Goal: Transaction & Acquisition: Register for event/course

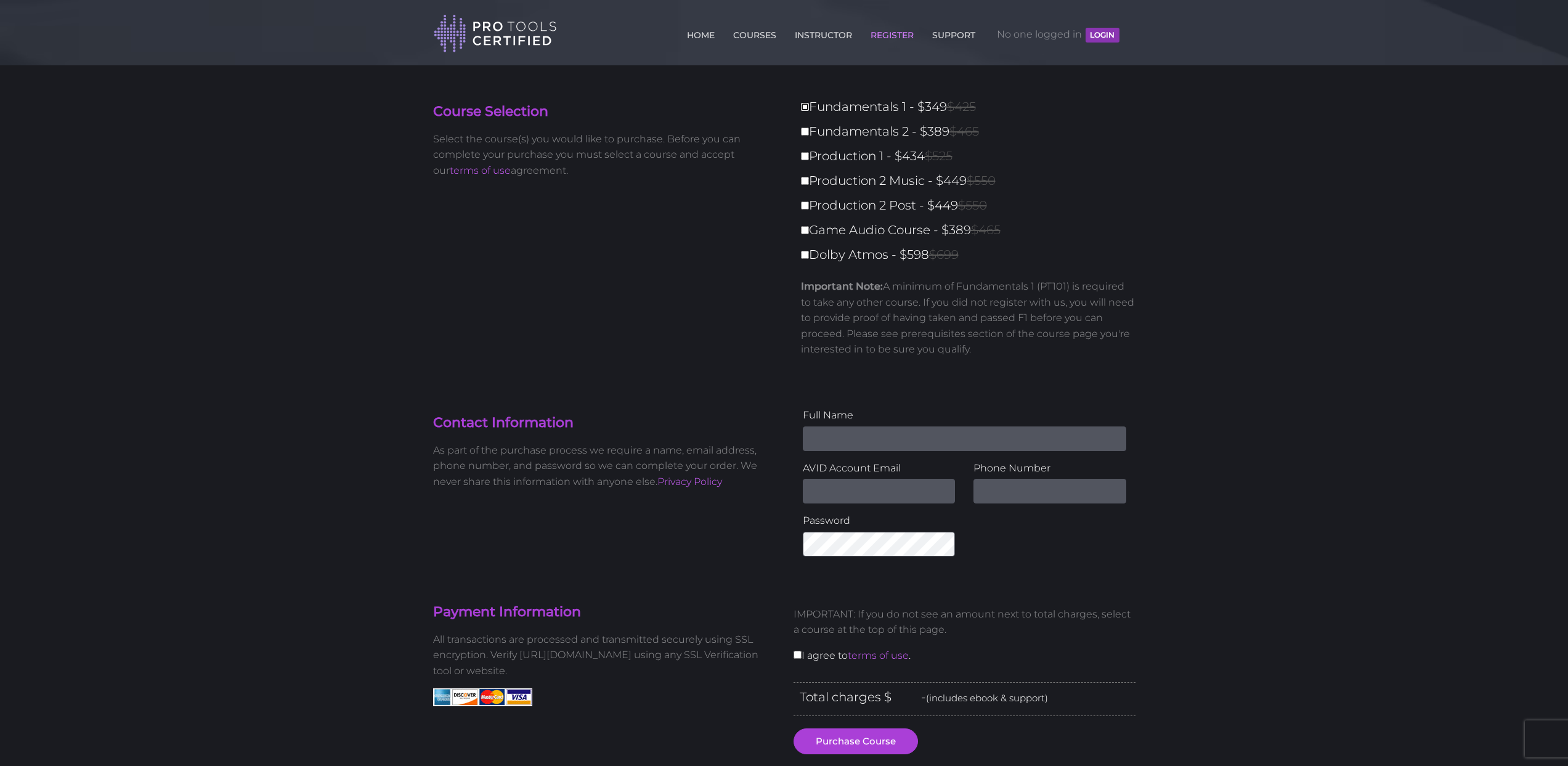
click at [805, 111] on label "Fundamentals 1 - $349 $425" at bounding box center [972, 106] width 342 height 21
click at [805, 111] on input "Fundamentals 1 - $349 $425" at bounding box center [805, 107] width 8 height 8
checkbox input "true"
type input "349"
click at [804, 133] on input "Fundamentals 2 - $389 $465" at bounding box center [805, 131] width 8 height 8
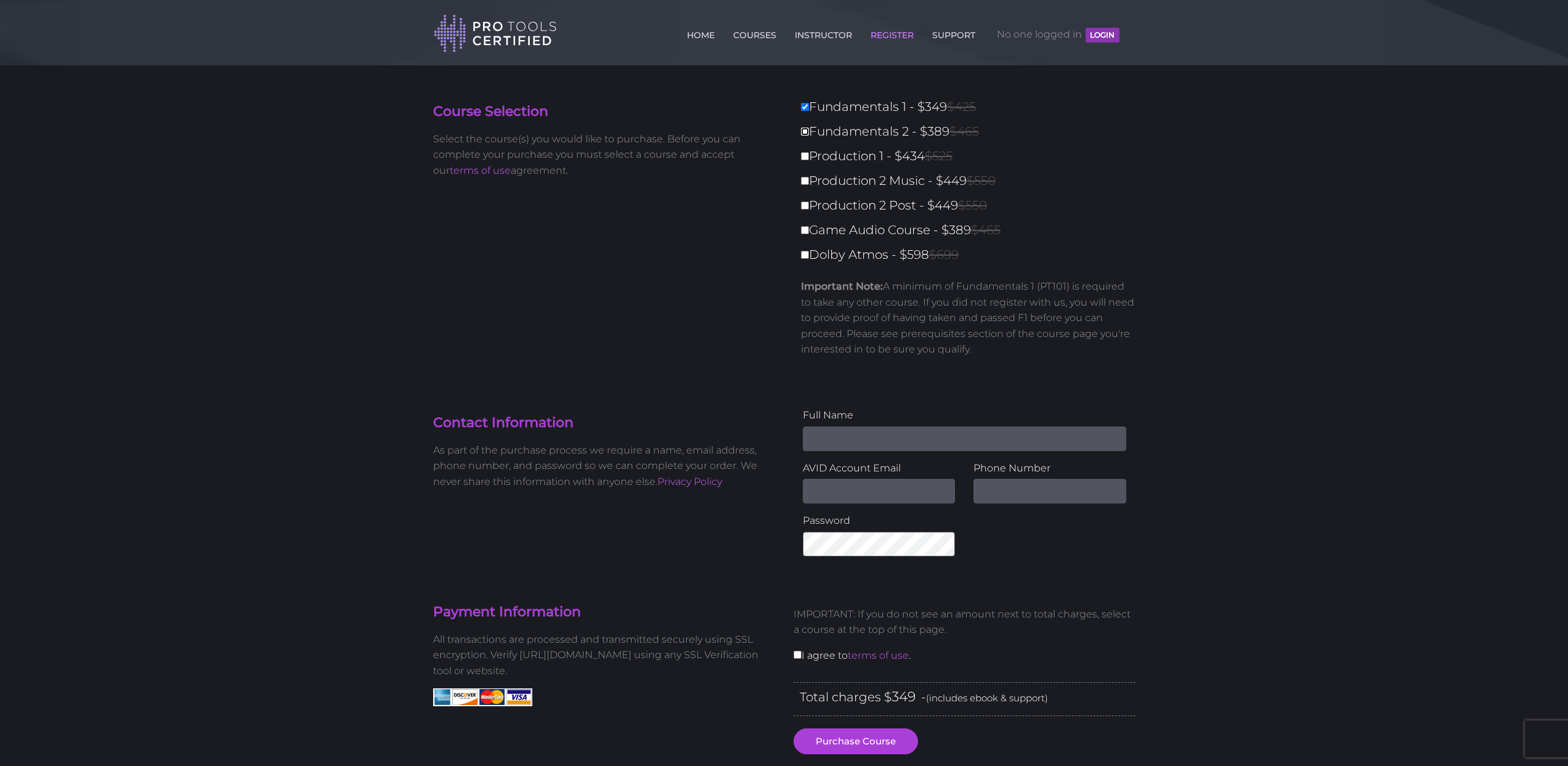
checkbox input "true"
type input "738"
click at [801, 154] on input "Production 1 - $434 $525" at bounding box center [805, 156] width 8 height 8
checkbox input "true"
type input "1172"
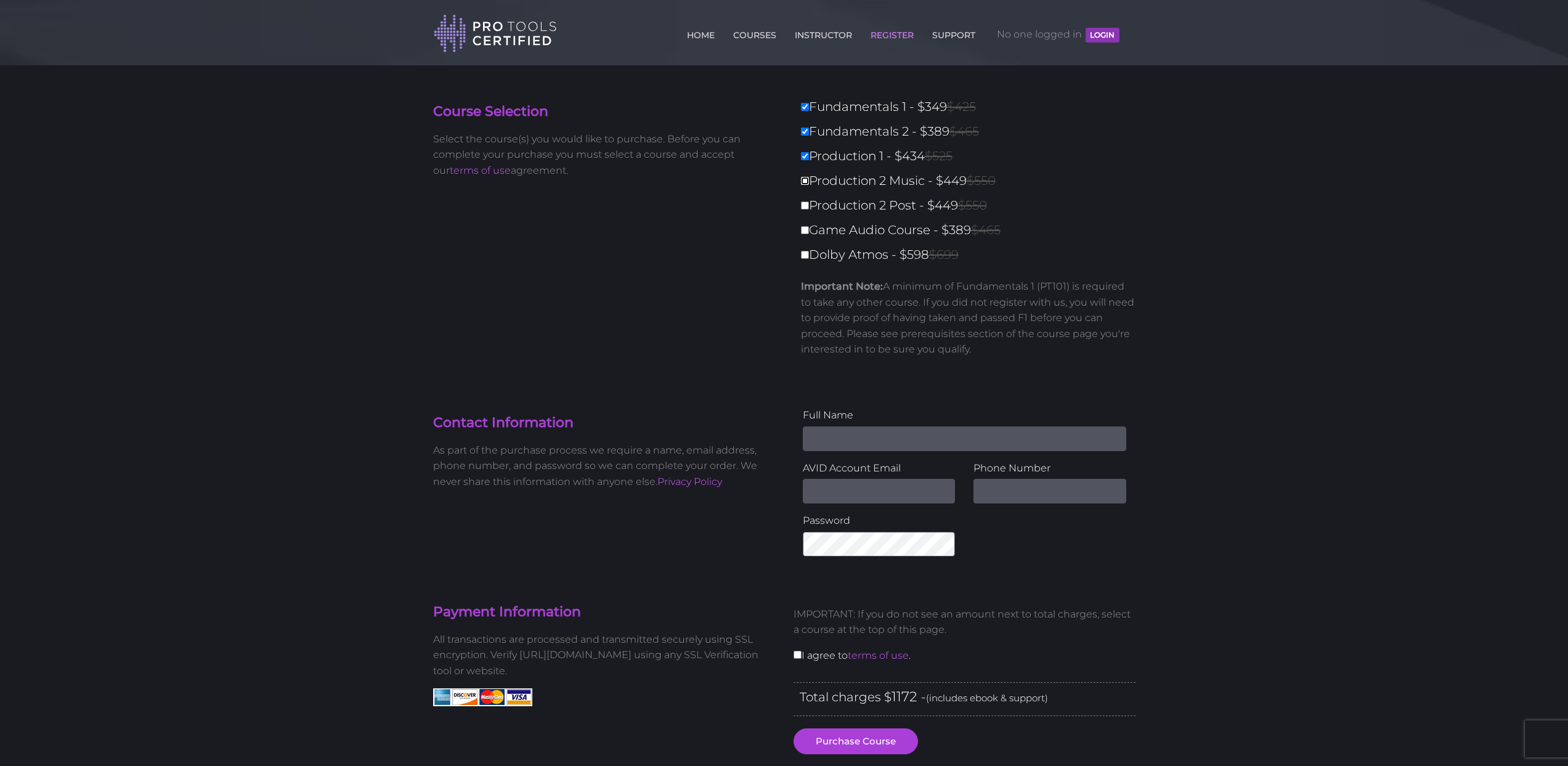
click at [803, 182] on input "Production 2 Music - $449 $550" at bounding box center [805, 181] width 8 height 8
checkbox input "true"
type input "1621"
click at [808, 208] on input "Production 2 Post - $449 $550" at bounding box center [805, 205] width 8 height 8
checkbox input "true"
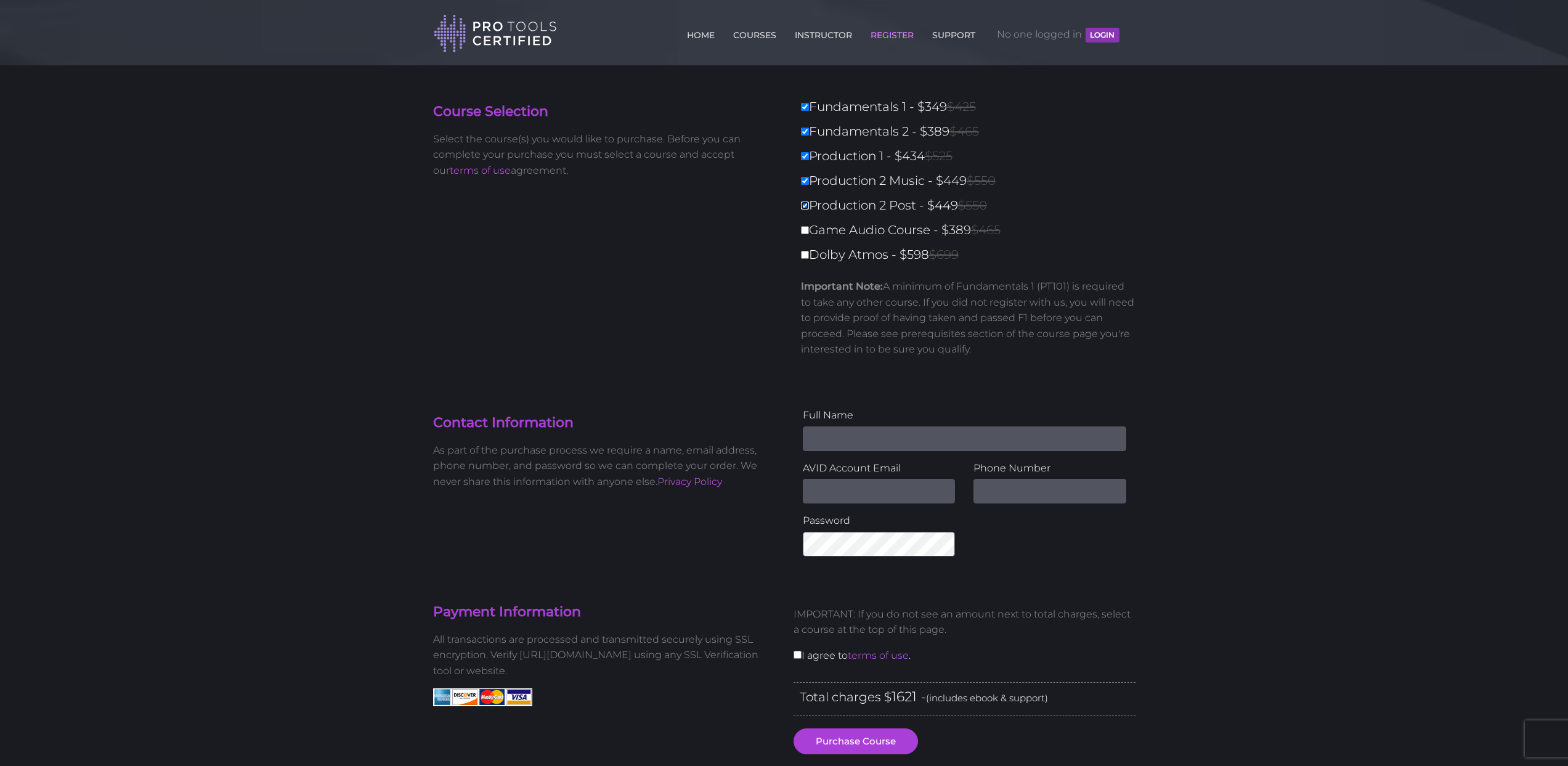
type input "2070"
click at [804, 233] on input "Game Audio Course - $389 $465" at bounding box center [805, 230] width 8 height 8
checkbox input "true"
type input "2459"
click at [802, 254] on input "Dolby Atmos - $598 $699" at bounding box center [805, 254] width 8 height 8
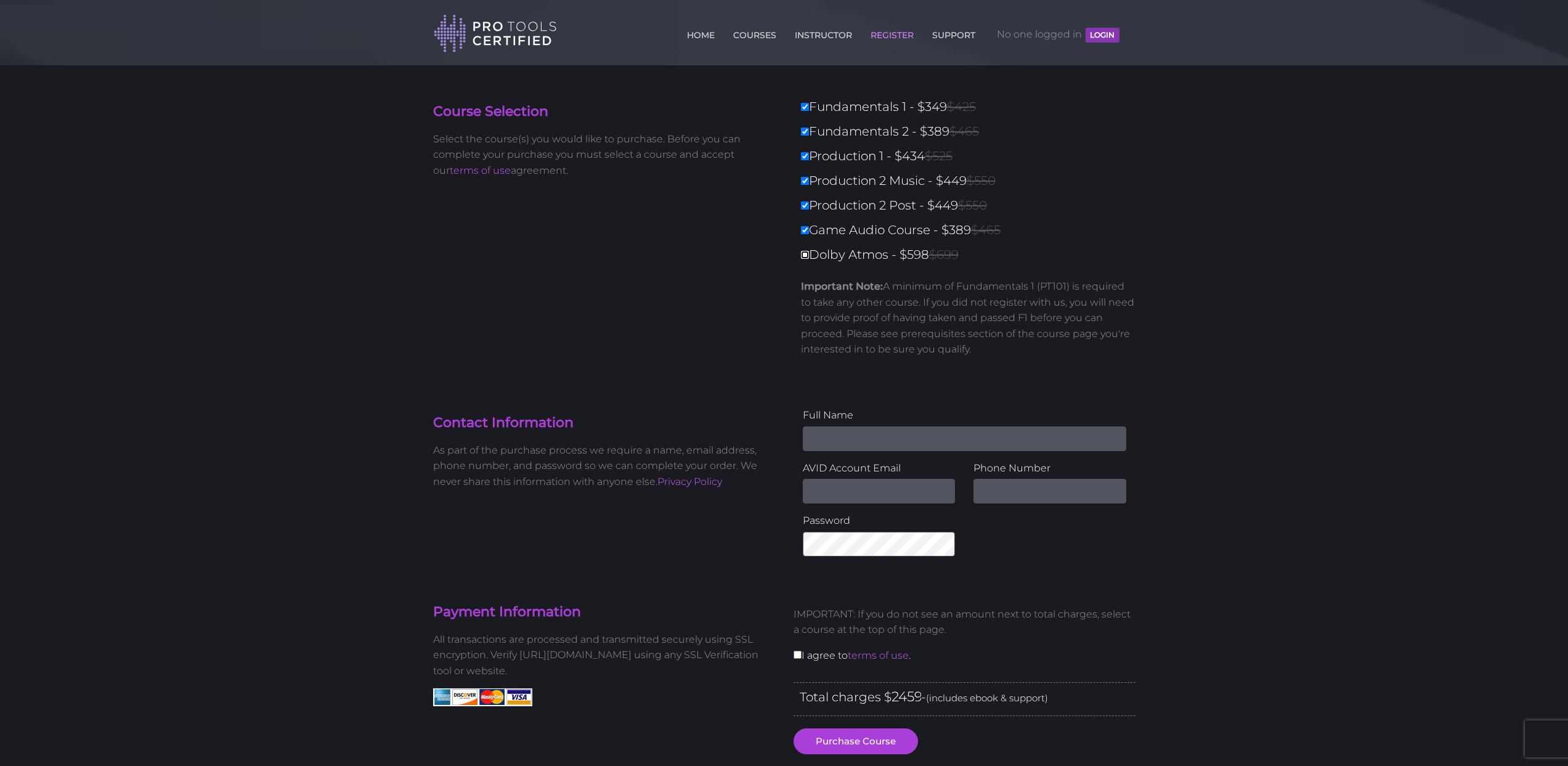
checkbox input "true"
type input "3057"
click at [806, 256] on input "Dolby Atmos - $598 $699" at bounding box center [805, 254] width 8 height 8
checkbox input "false"
type input "2459"
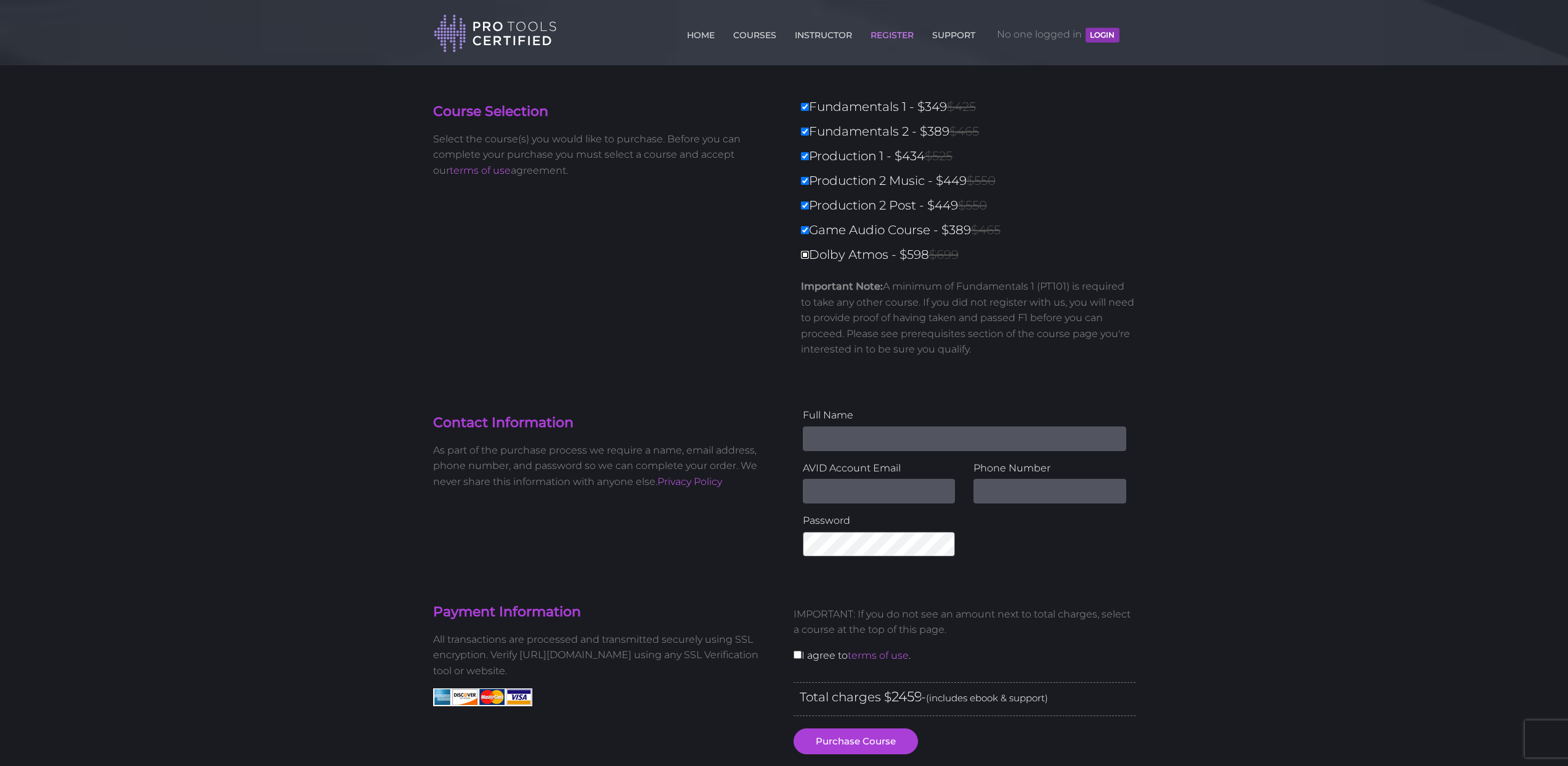
click at [806, 256] on input "Dolby Atmos - $598 $699" at bounding box center [805, 254] width 8 height 8
checkbox input "true"
type input "3057"
